Goal: Information Seeking & Learning: Check status

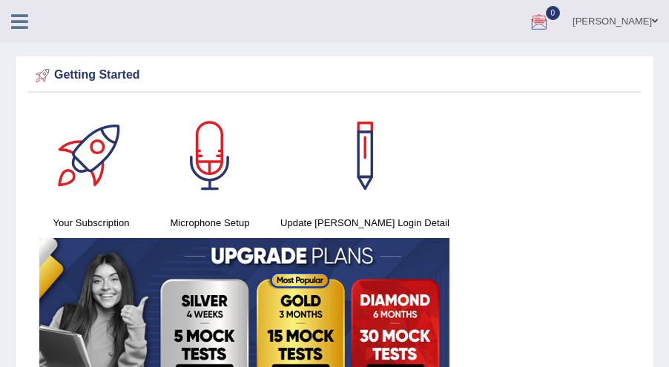
click at [557, 208] on div "Your Subscription Microphone Setup Update Pearson Login Detail" at bounding box center [334, 252] width 612 height 297
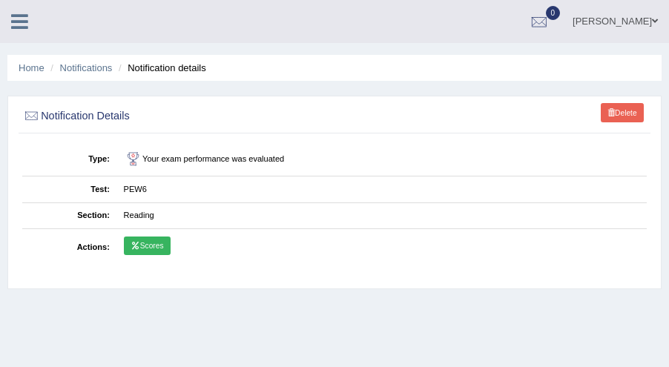
click at [19, 25] on icon at bounding box center [19, 21] width 17 height 19
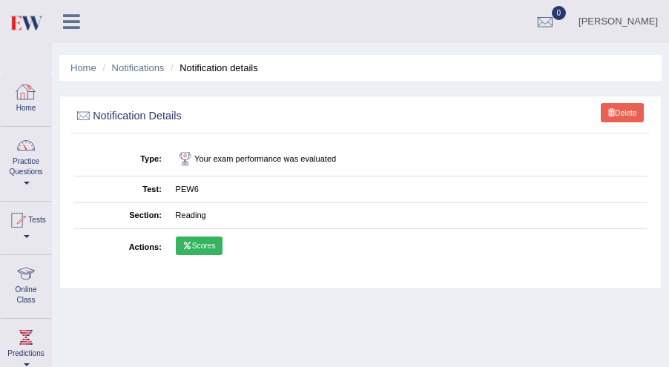
click at [29, 98] on div at bounding box center [26, 92] width 22 height 22
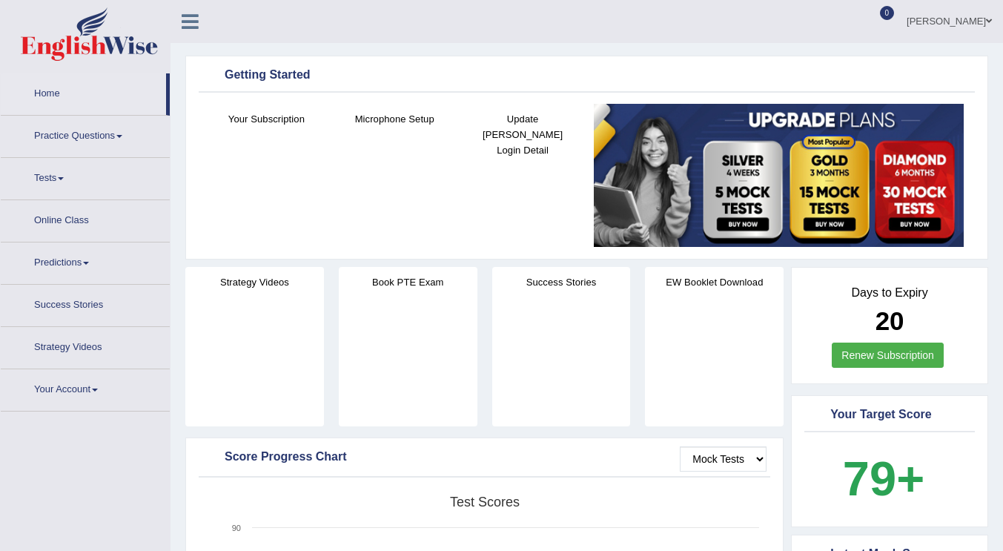
click at [59, 180] on link "Tests" at bounding box center [85, 176] width 169 height 37
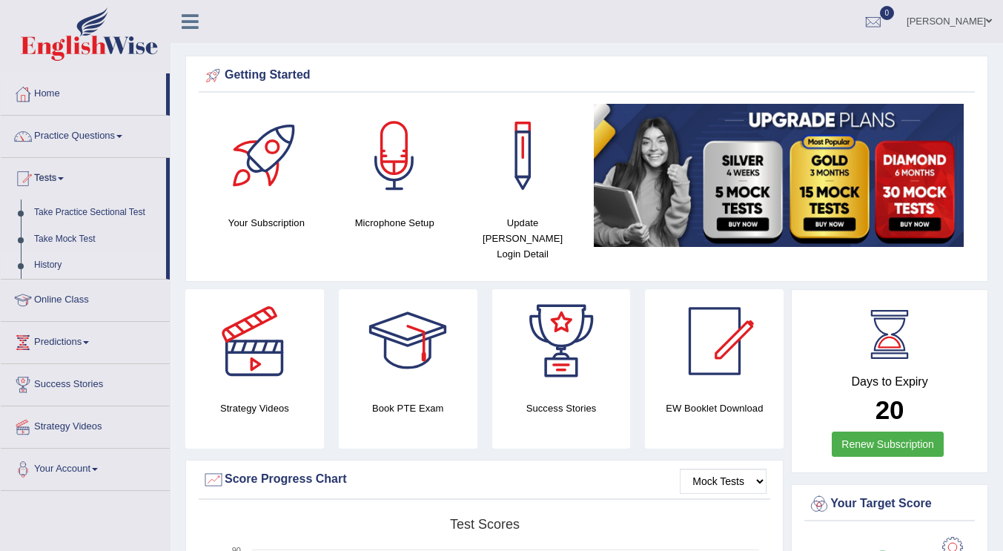
click at [52, 257] on link "History" at bounding box center [96, 265] width 139 height 27
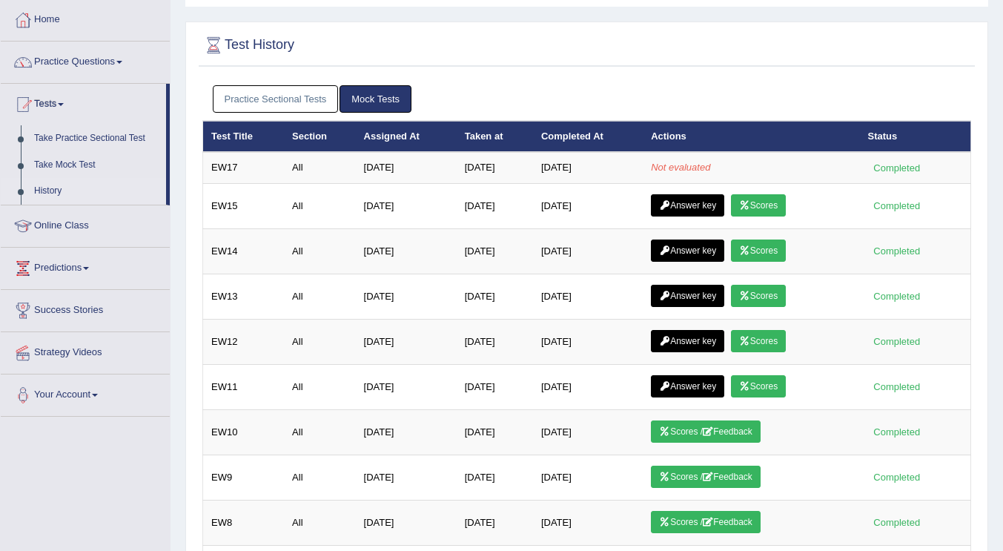
click at [376, 104] on link "Mock Tests" at bounding box center [375, 98] width 72 height 27
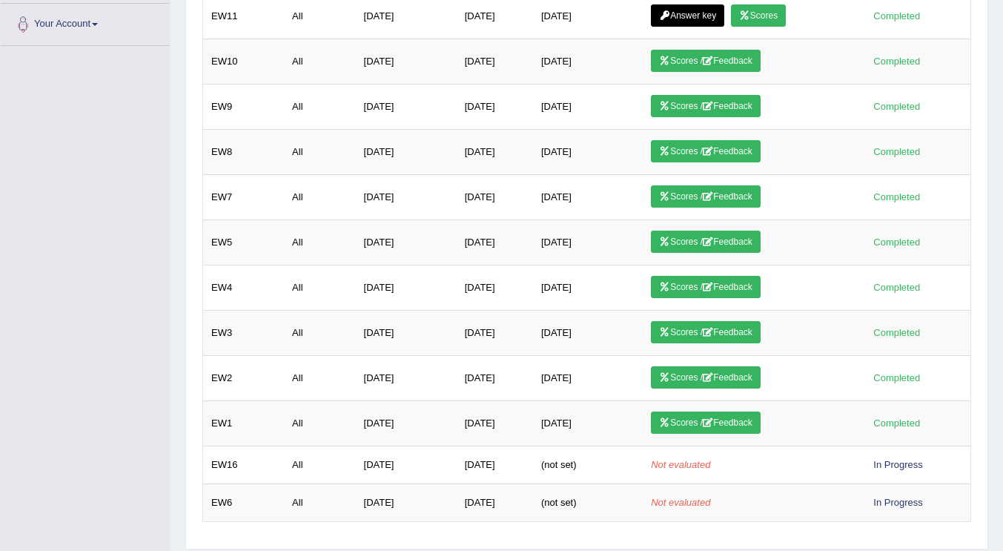
scroll to position [488, 0]
